Goal: Obtain resource: Download file/media

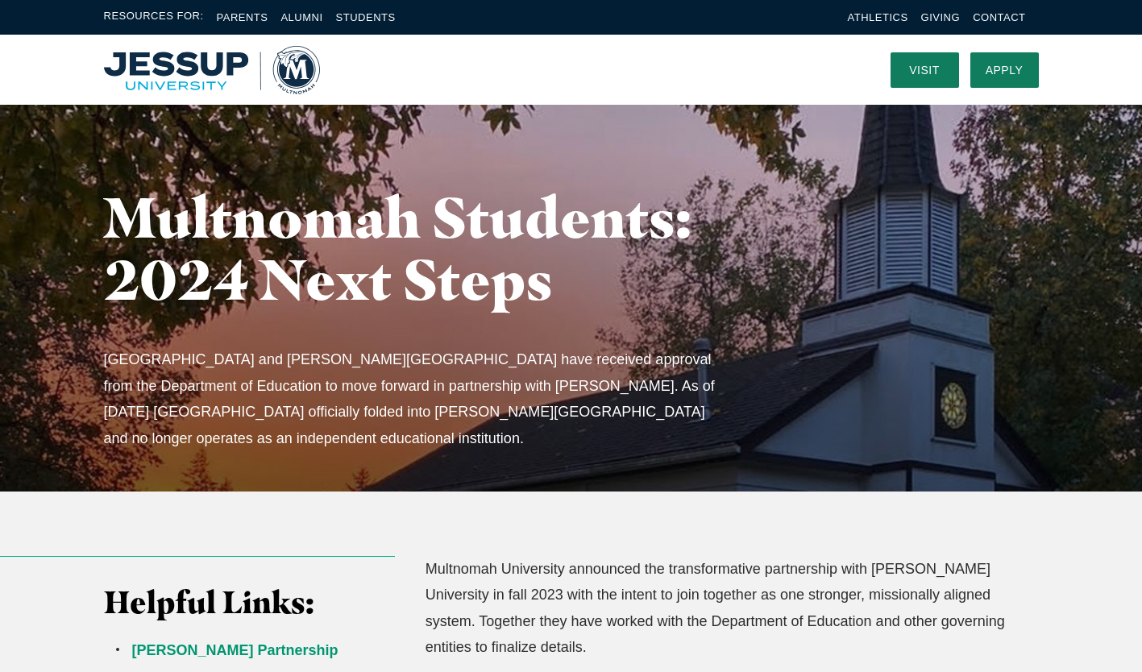
click at [189, 72] on img "Home" at bounding box center [212, 70] width 216 height 48
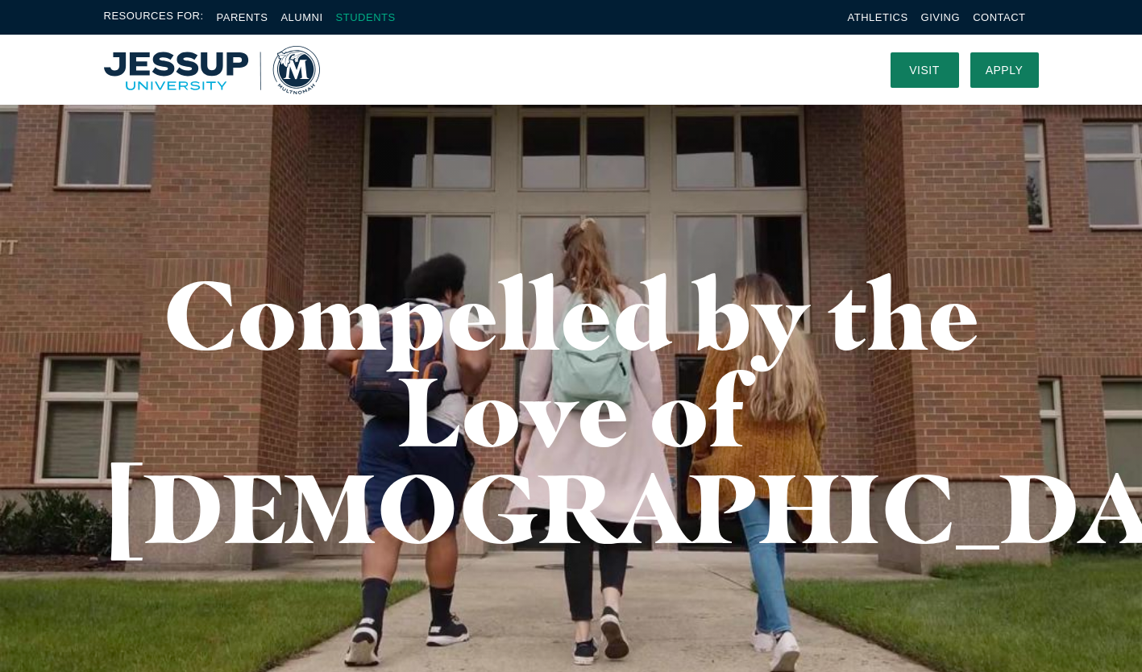
click at [340, 21] on link "Students" at bounding box center [366, 17] width 60 height 12
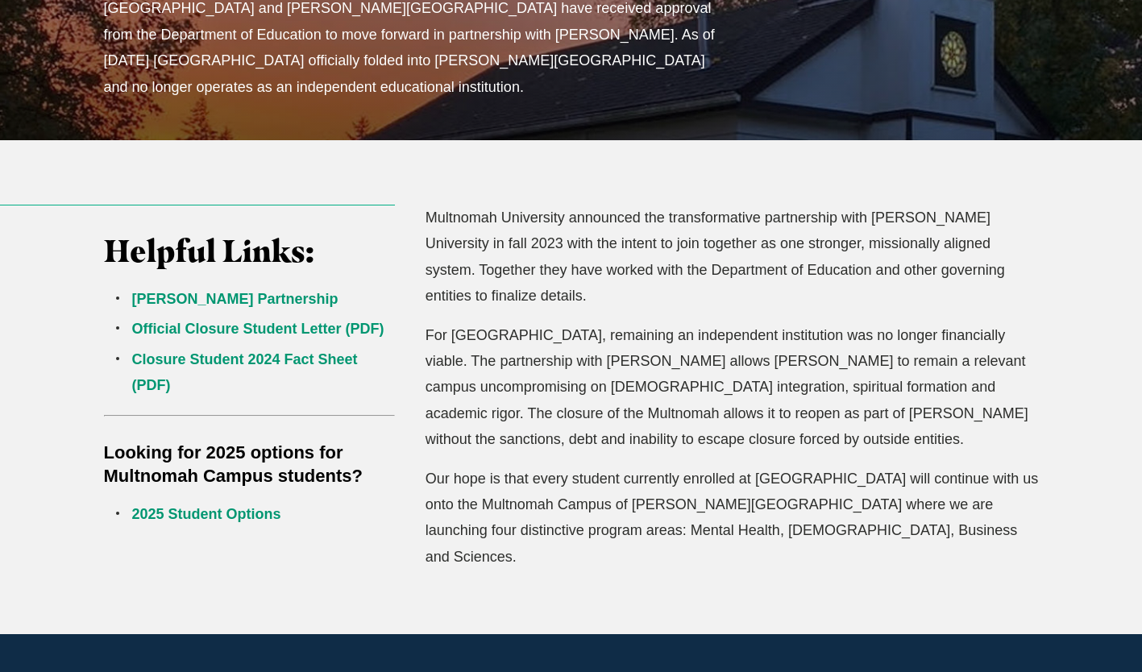
scroll to position [353, 0]
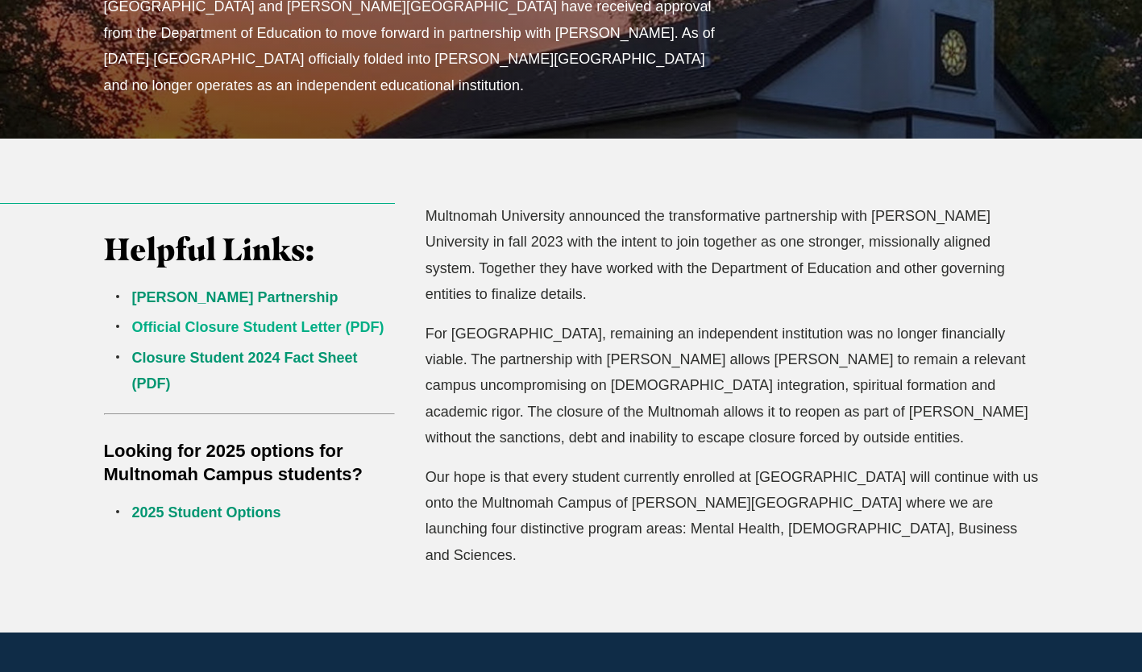
click at [276, 321] on link "Official Closure Student Letter (PDF)" at bounding box center [258, 327] width 252 height 16
